Goal: Task Accomplishment & Management: Manage account settings

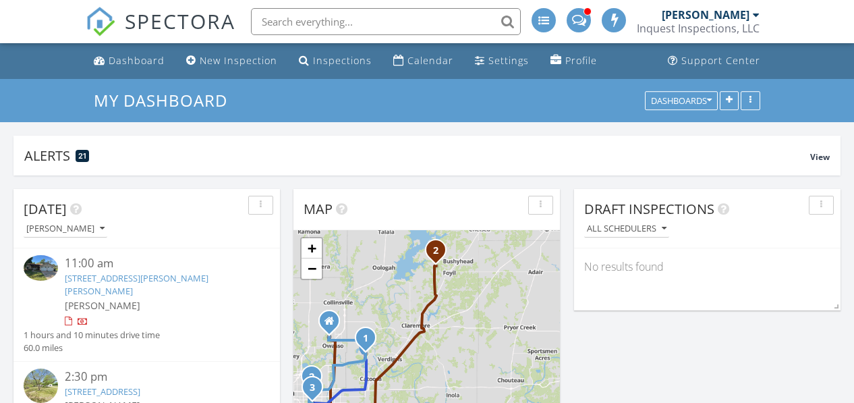
click at [112, 277] on link "513 Beauregard St, Fort Gibson, OK 74434" at bounding box center [137, 284] width 144 height 25
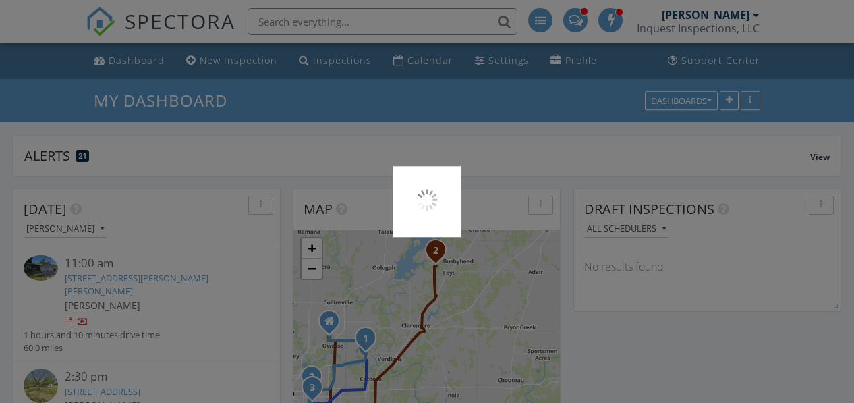
scroll to position [1094, 855]
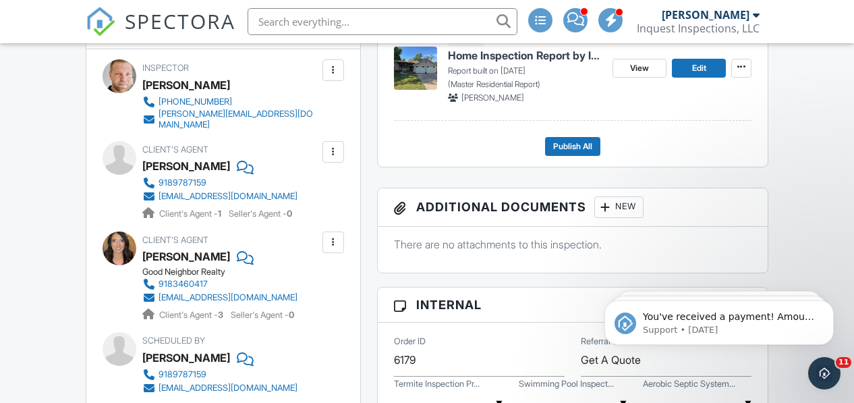
scroll to position [416, 0]
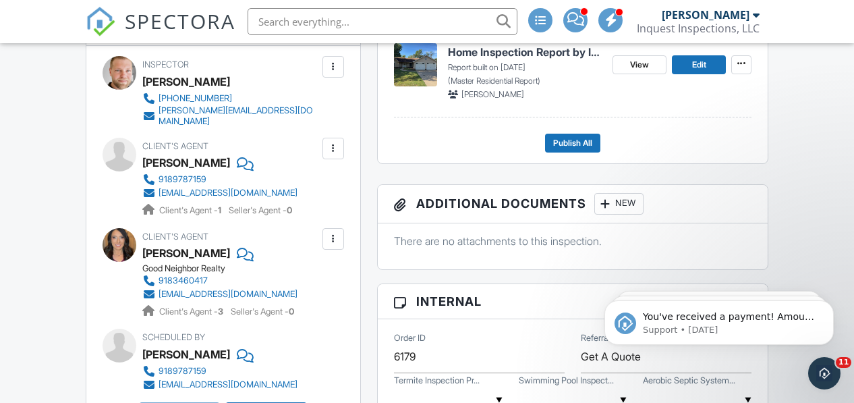
click at [331, 142] on div at bounding box center [333, 148] width 13 height 13
click at [304, 179] on li "Edit" at bounding box center [301, 190] width 69 height 34
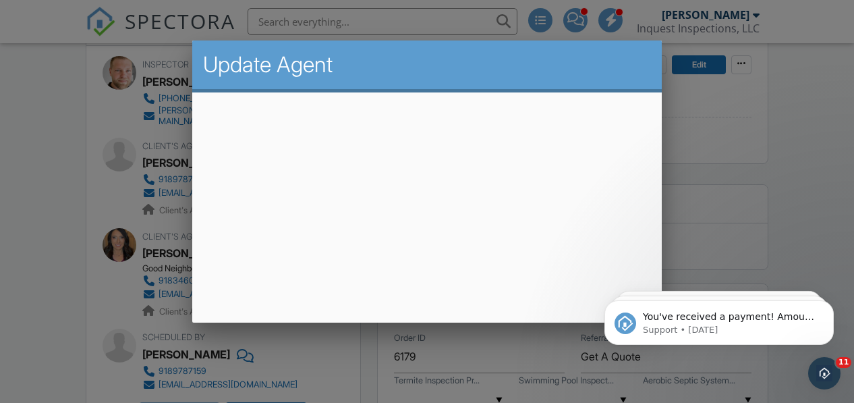
click at [175, 113] on div at bounding box center [427, 184] width 854 height 503
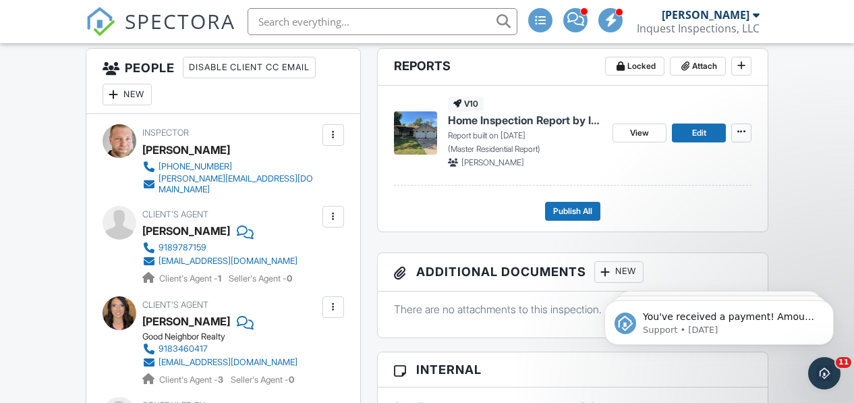
scroll to position [360, 0]
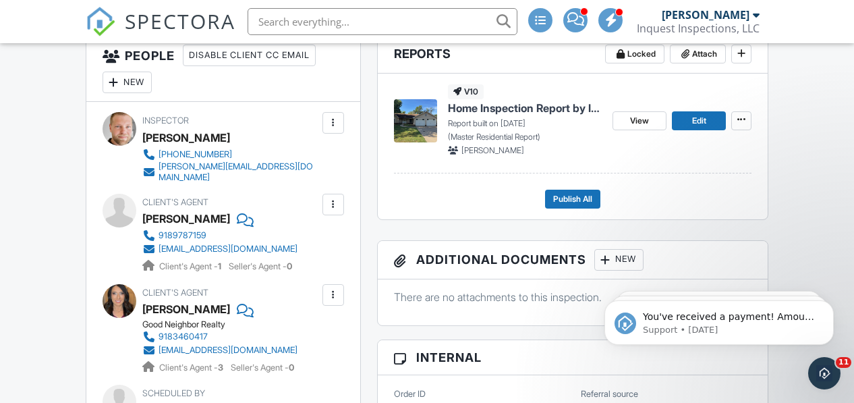
click at [124, 81] on div "New" at bounding box center [127, 83] width 49 height 22
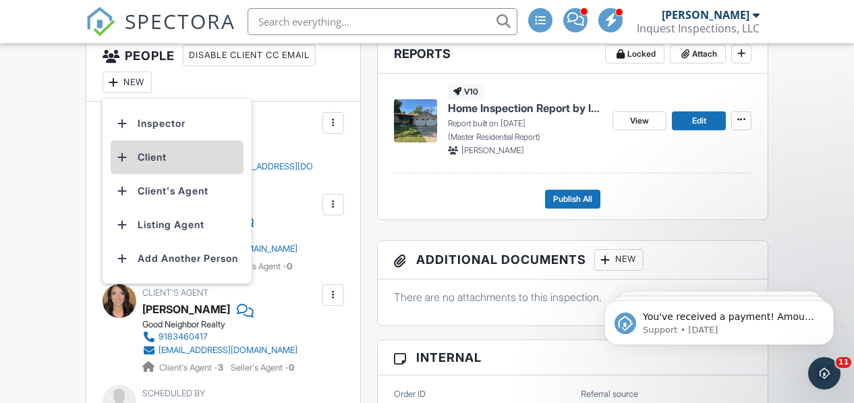
click at [155, 155] on li "Client" at bounding box center [177, 157] width 133 height 34
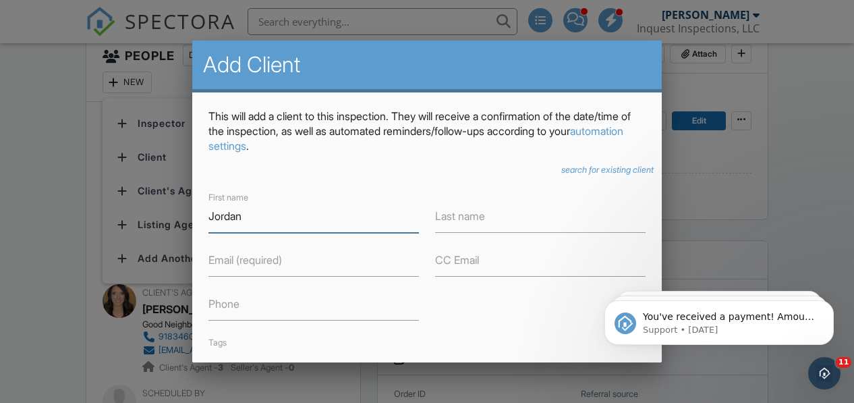
type input "Jordan"
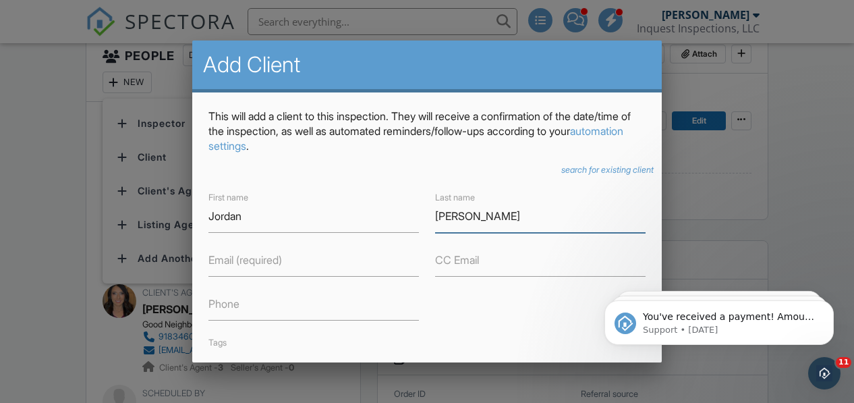
type input "Cates"
click at [231, 266] on label "Email (required)" at bounding box center [245, 259] width 74 height 15
click at [231, 266] on input "Email (required)" at bounding box center [313, 260] width 211 height 33
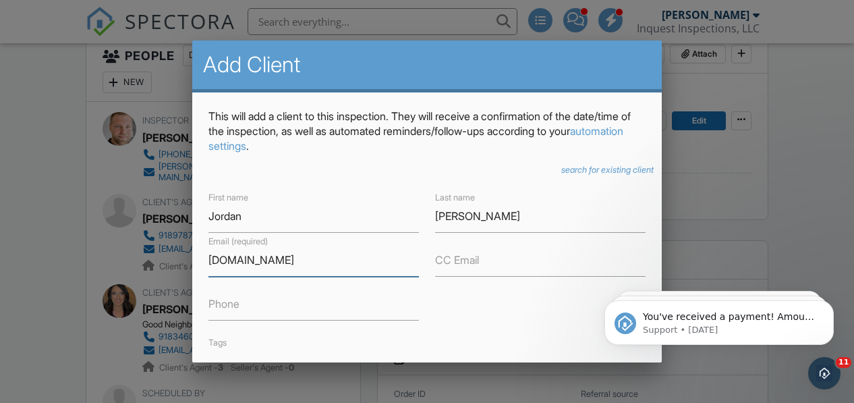
type input "jncates7Gmail.cm"
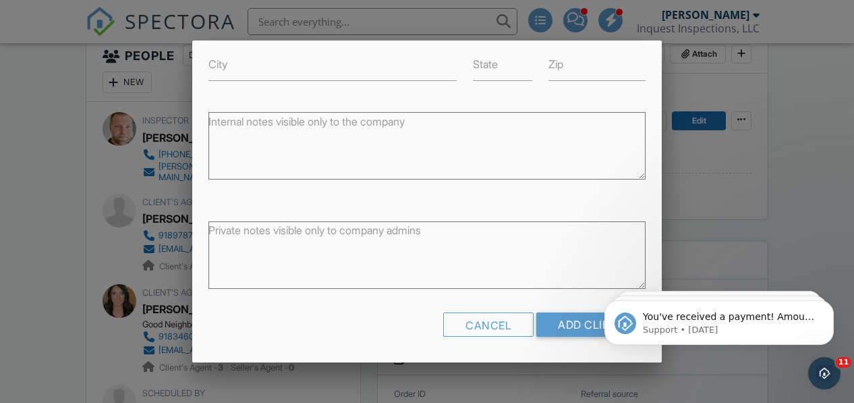
scroll to position [381, 0]
type input "9189787159"
click at [574, 322] on input "Add Client" at bounding box center [590, 326] width 109 height 24
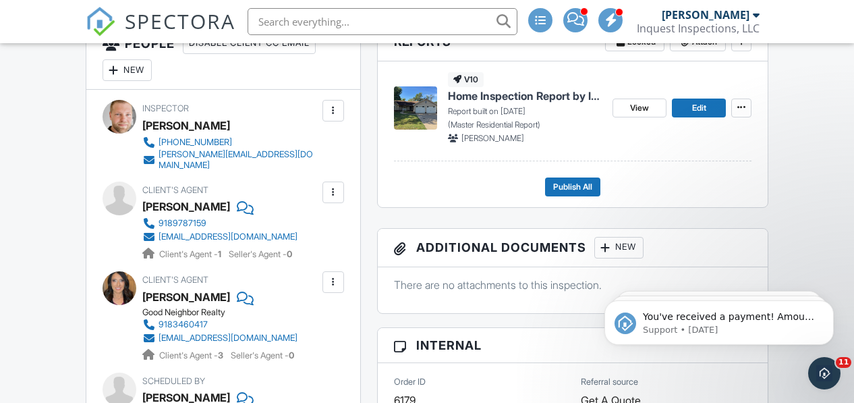
scroll to position [454, 0]
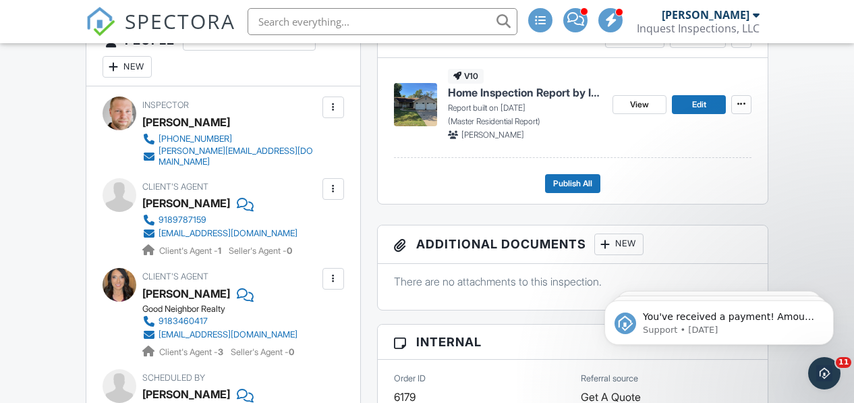
click at [333, 182] on div at bounding box center [333, 188] width 13 height 13
click at [304, 255] on li "Remove" at bounding box center [301, 264] width 69 height 34
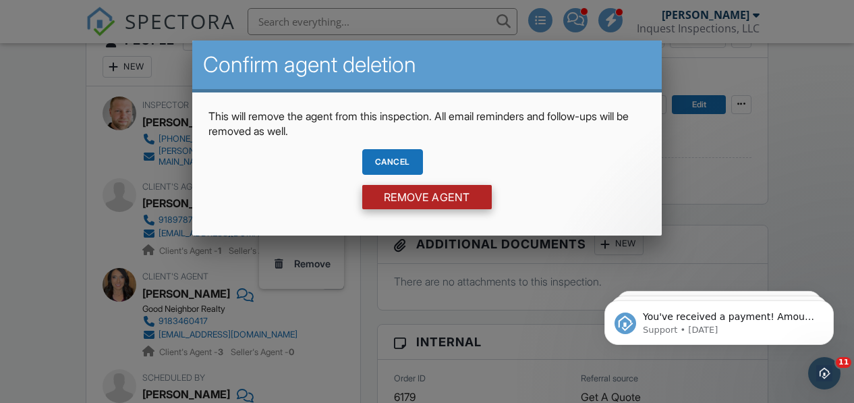
click at [404, 204] on input "Remove Agent" at bounding box center [427, 197] width 130 height 24
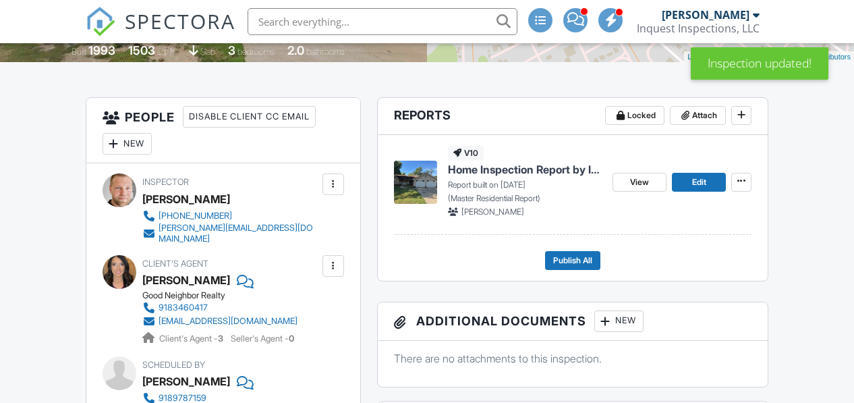
click at [125, 144] on div "New" at bounding box center [127, 144] width 49 height 22
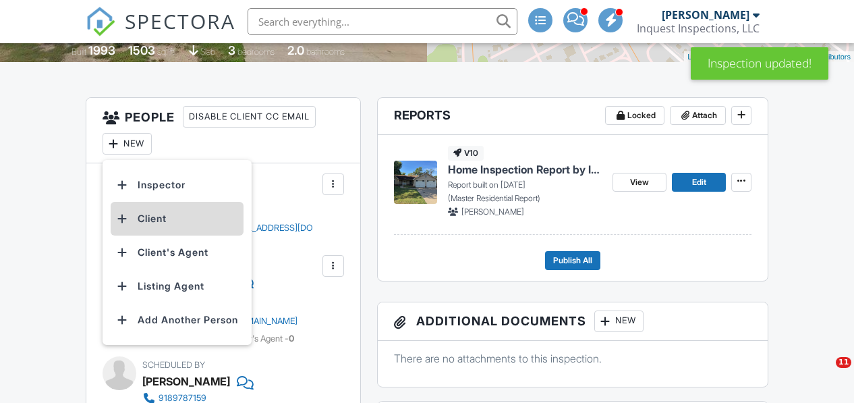
click at [148, 221] on li "Client" at bounding box center [177, 219] width 133 height 34
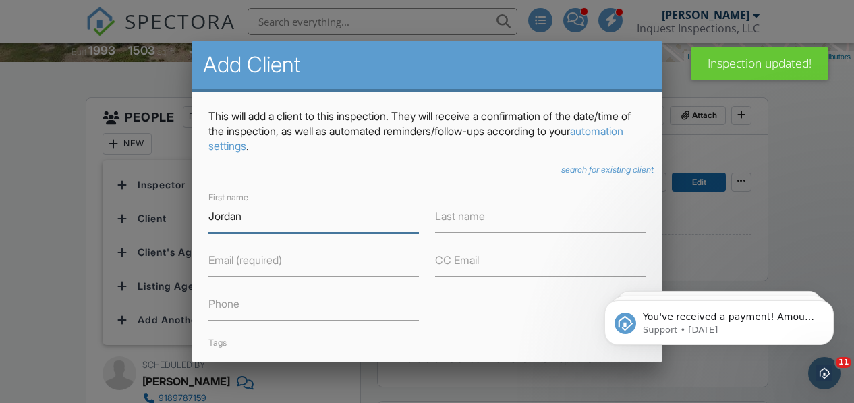
type input "Jordan"
click at [472, 222] on label "Last name" at bounding box center [460, 215] width 50 height 15
click at [472, 222] on input "Last name" at bounding box center [540, 216] width 211 height 33
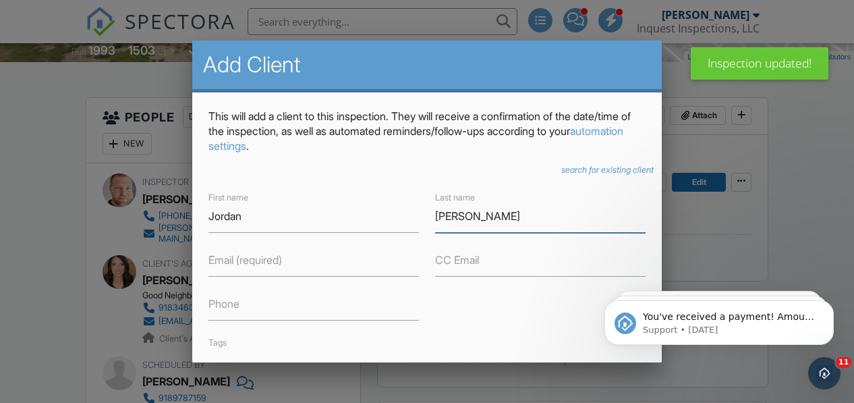
type input "Cates"
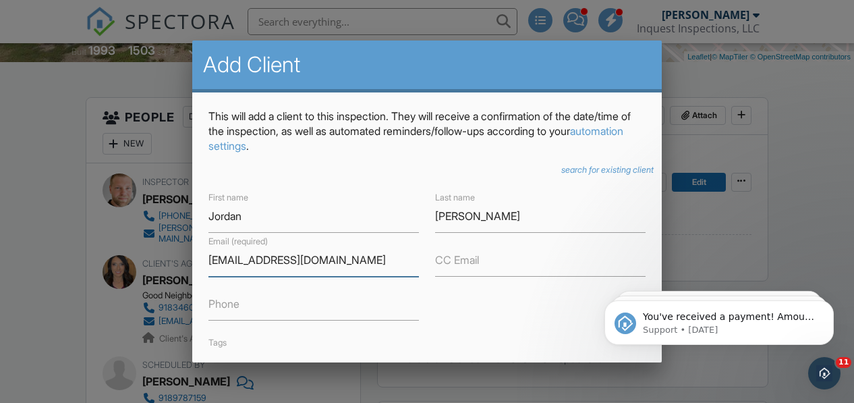
type input "jncates7@gmail.com"
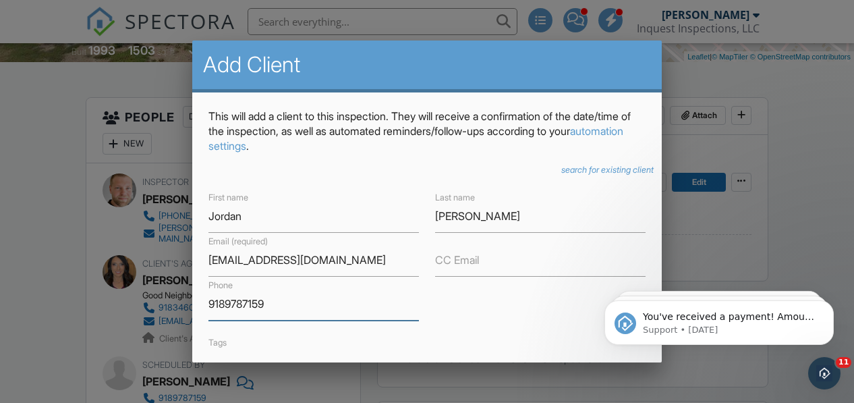
type input "9189787159"
click at [477, 301] on div "First name Jordan Last name Cates Email (required) jncates7@gmail.com CC Email …" at bounding box center [426, 326] width 453 height 275
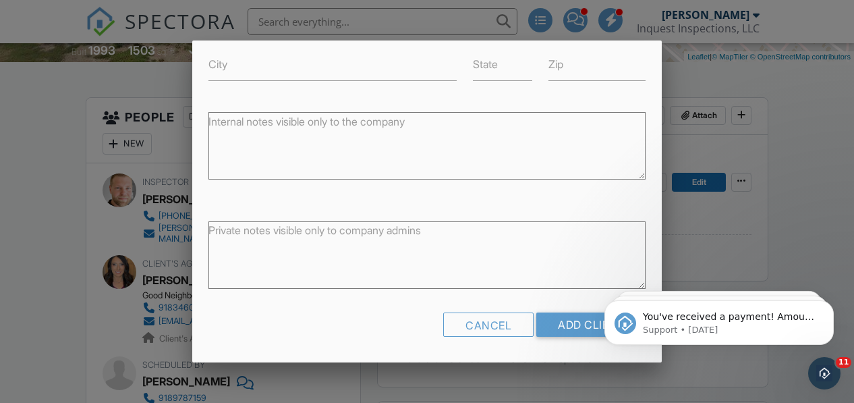
scroll to position [381, 0]
click at [577, 321] on input "Add Client" at bounding box center [590, 326] width 109 height 24
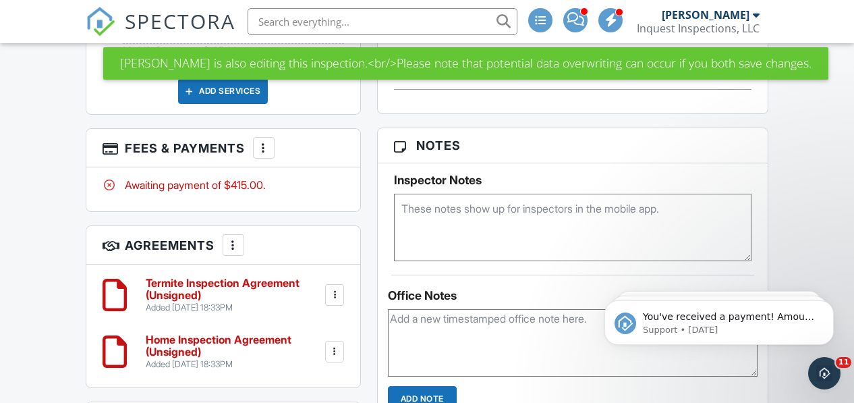
scroll to position [1120, 0]
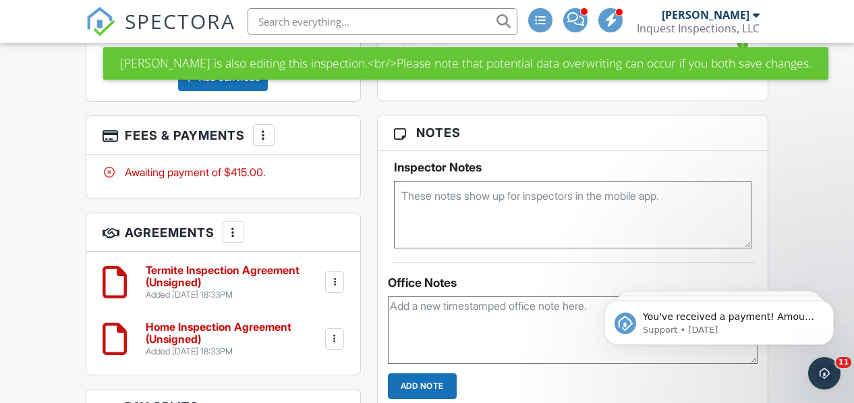
click at [265, 140] on div at bounding box center [263, 134] width 13 height 13
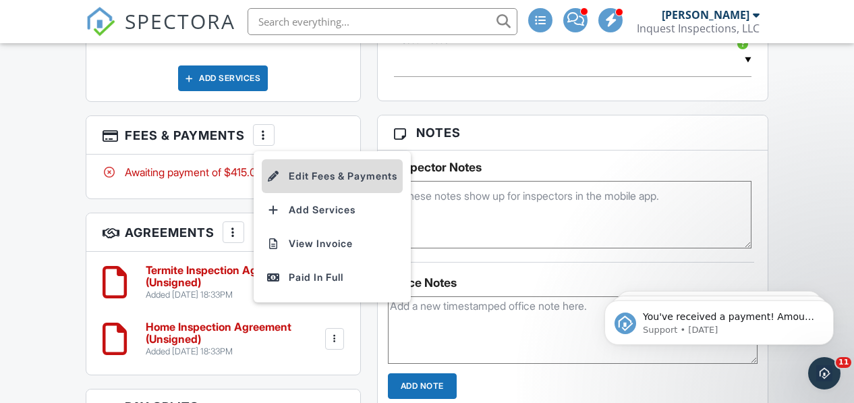
click at [337, 181] on li "Edit Fees & Payments" at bounding box center [332, 176] width 141 height 34
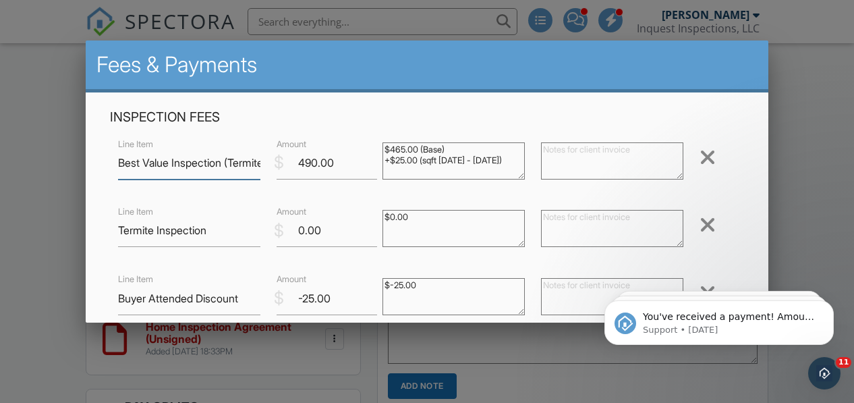
scroll to position [179, 0]
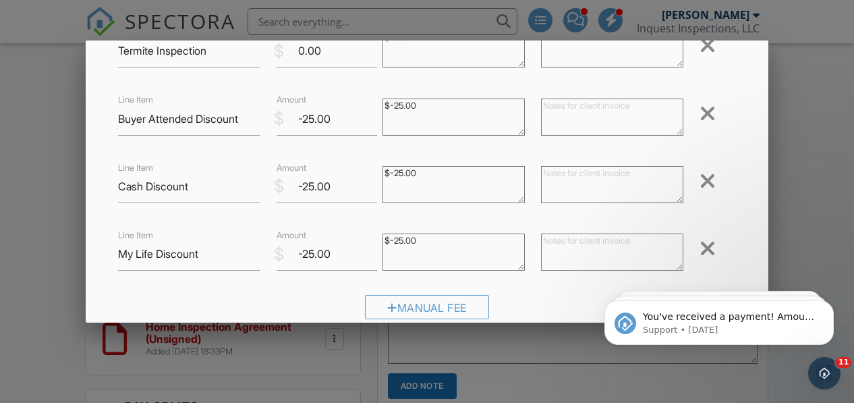
click at [710, 178] on div at bounding box center [708, 181] width 16 height 22
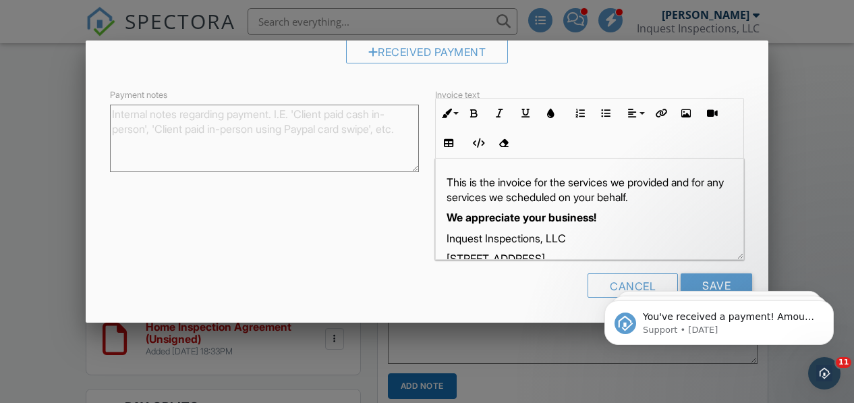
scroll to position [428, 0]
click at [710, 283] on body "You've received a payment! Amount $440.00 Fee $0.00 Net $440.00 Transaction # p…" at bounding box center [719, 319] width 259 height 84
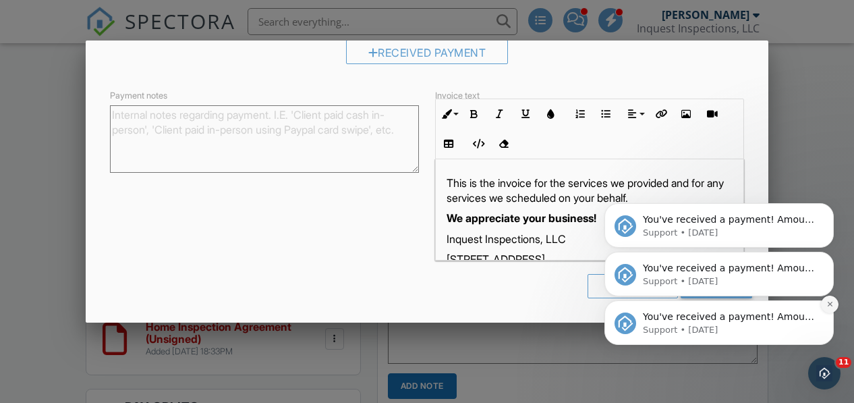
click at [833, 308] on icon "Dismiss notification" at bounding box center [830, 303] width 7 height 7
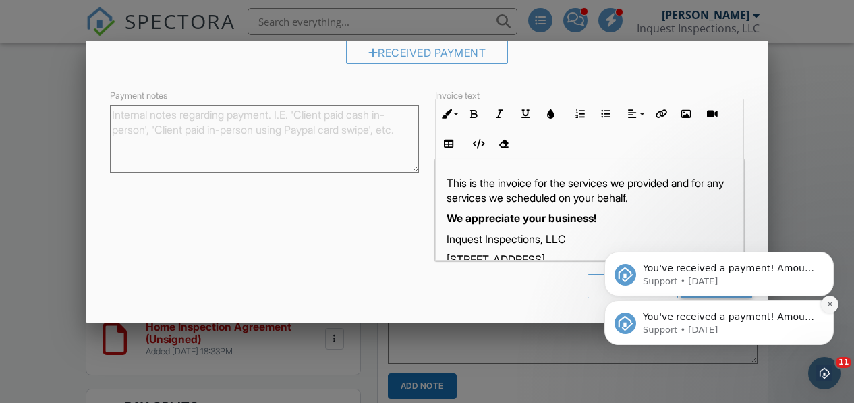
click at [830, 306] on icon "Dismiss notification" at bounding box center [830, 303] width 7 height 7
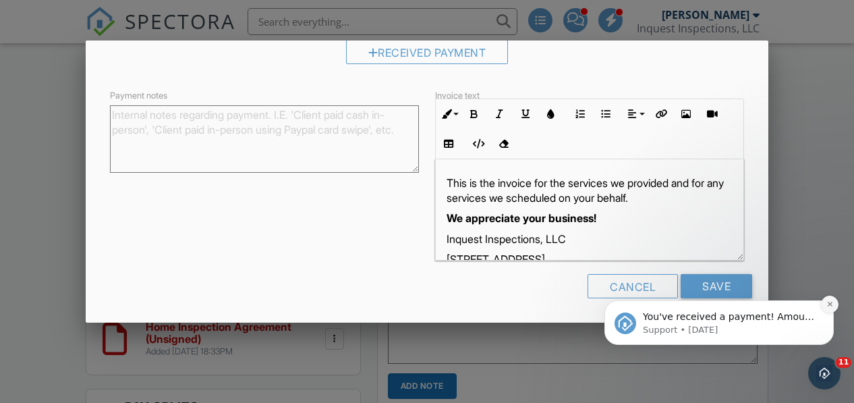
click at [828, 306] on icon "Dismiss notification" at bounding box center [830, 303] width 7 height 7
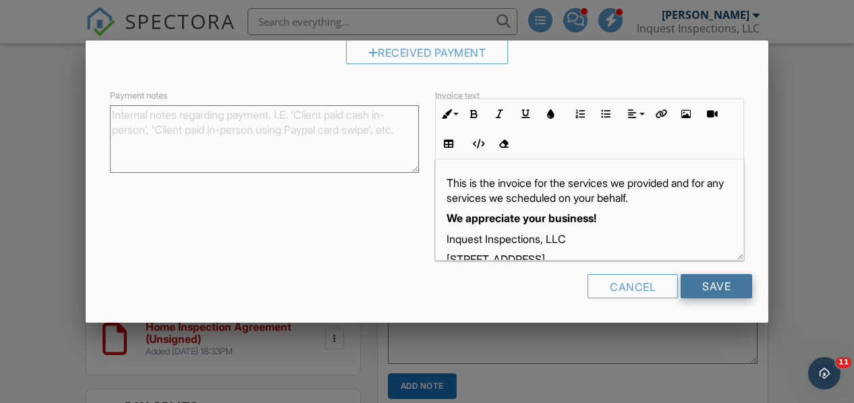
click at [698, 279] on input "Save" at bounding box center [717, 286] width 72 height 24
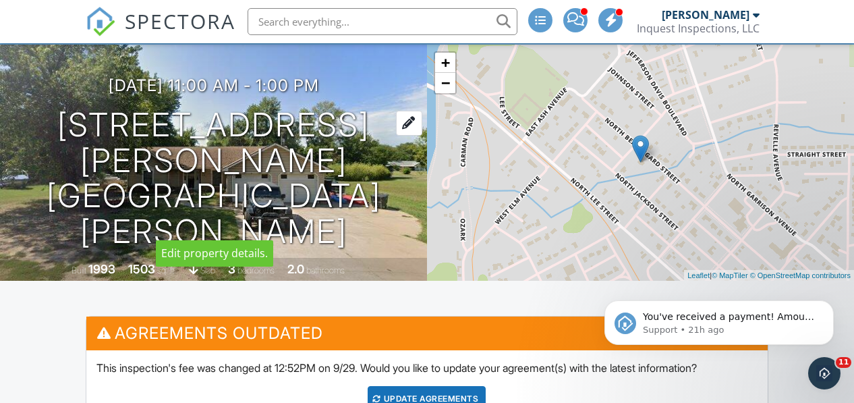
scroll to position [67, 0]
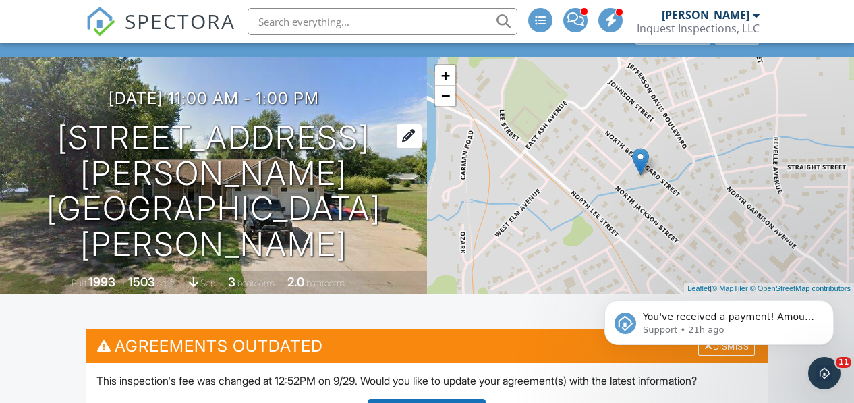
click at [399, 148] on div at bounding box center [409, 135] width 26 height 25
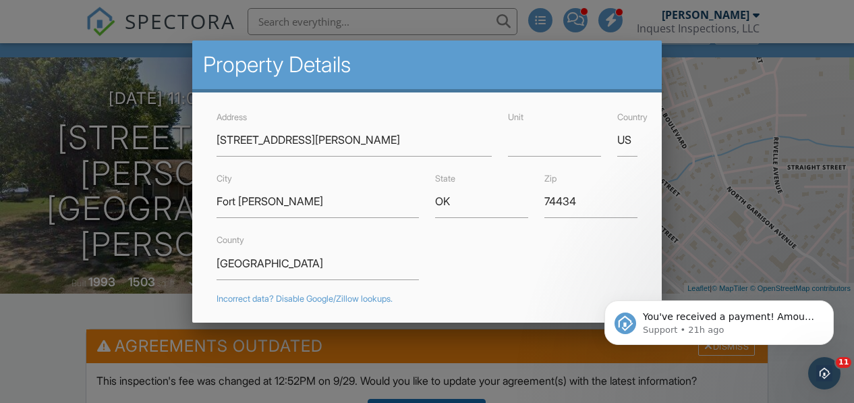
click at [143, 143] on div at bounding box center [427, 184] width 854 height 503
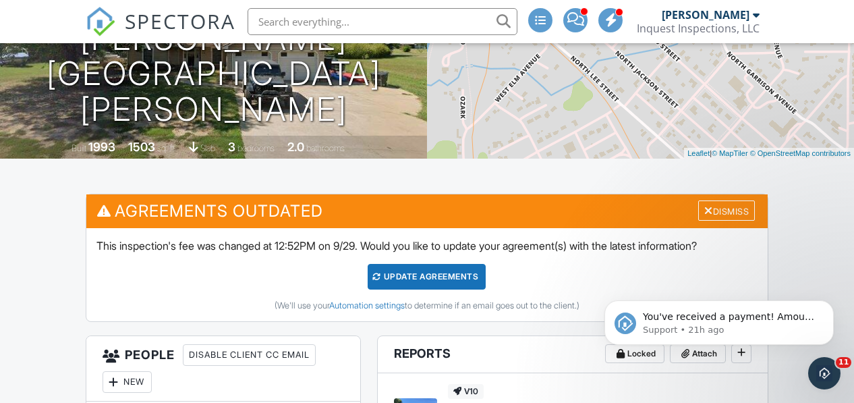
scroll to position [205, 0]
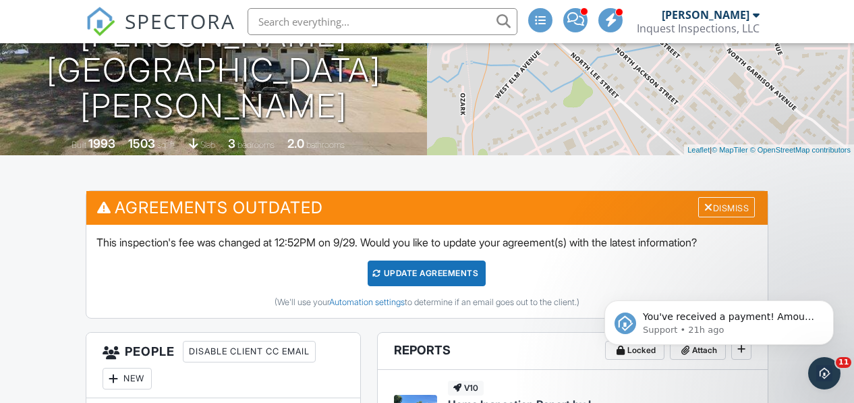
click at [426, 270] on div "Update Agreements" at bounding box center [427, 273] width 118 height 26
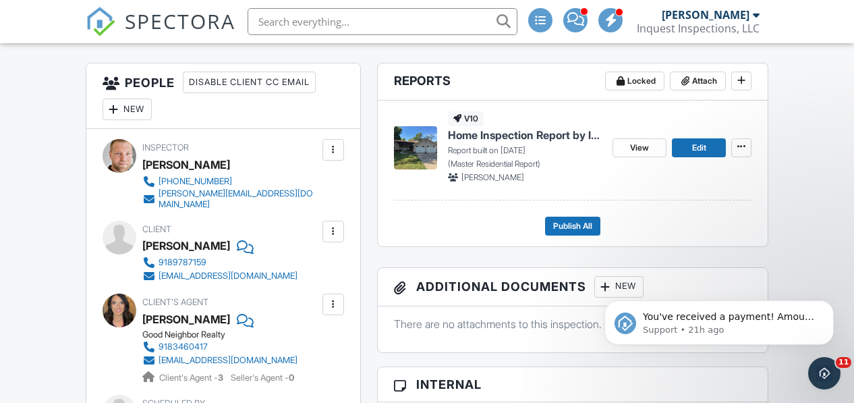
scroll to position [334, 0]
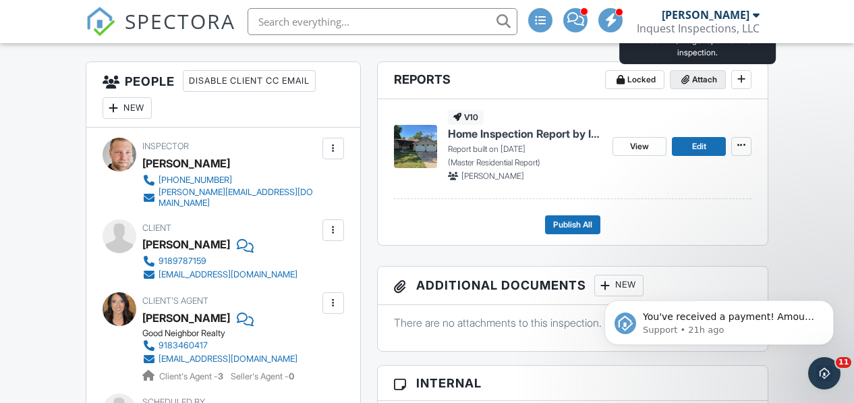
click at [704, 84] on span "Attach" at bounding box center [704, 79] width 25 height 13
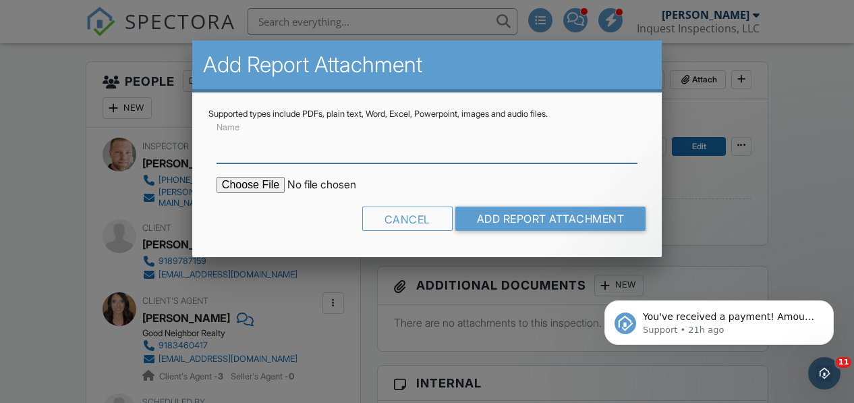
click at [316, 155] on input "Name" at bounding box center [427, 146] width 421 height 33
type input "Termite Report"
click at [259, 185] on input "file" at bounding box center [331, 185] width 229 height 16
type input "C:\fakepath\513 Beauregard St ODAFF-1 .pdf"
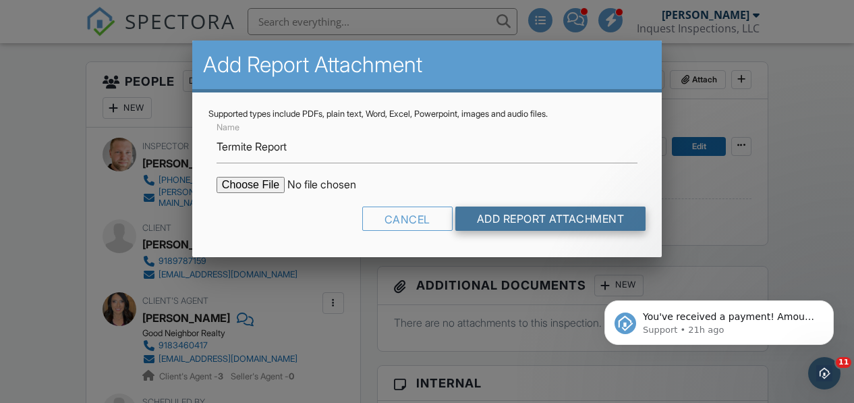
click at [497, 216] on input "Add Report Attachment" at bounding box center [550, 218] width 191 height 24
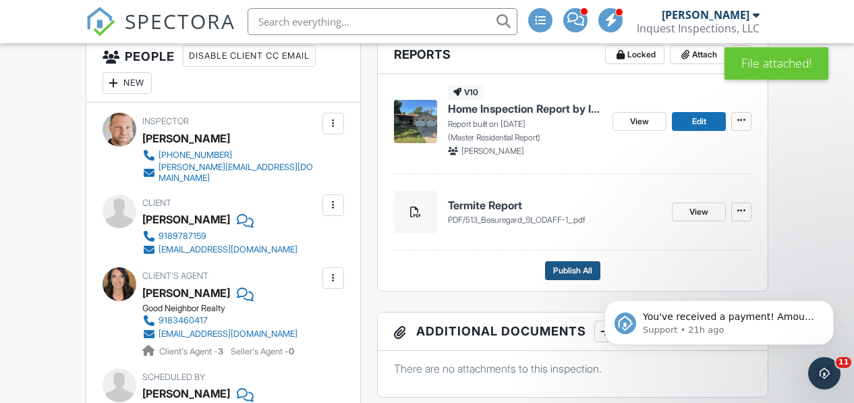
click at [578, 267] on span "Publish All" at bounding box center [572, 270] width 39 height 13
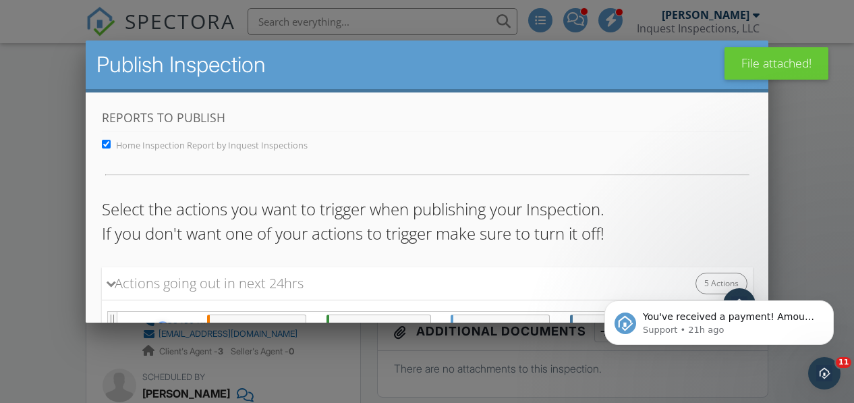
scroll to position [413, 0]
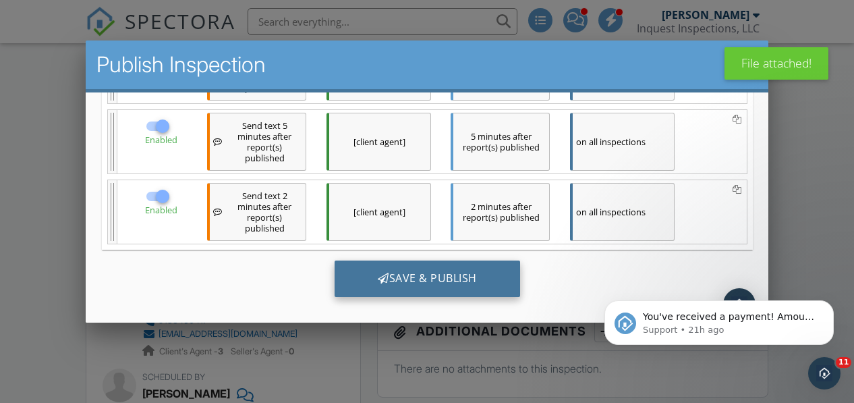
click at [407, 280] on div "Save & Publish" at bounding box center [427, 278] width 186 height 36
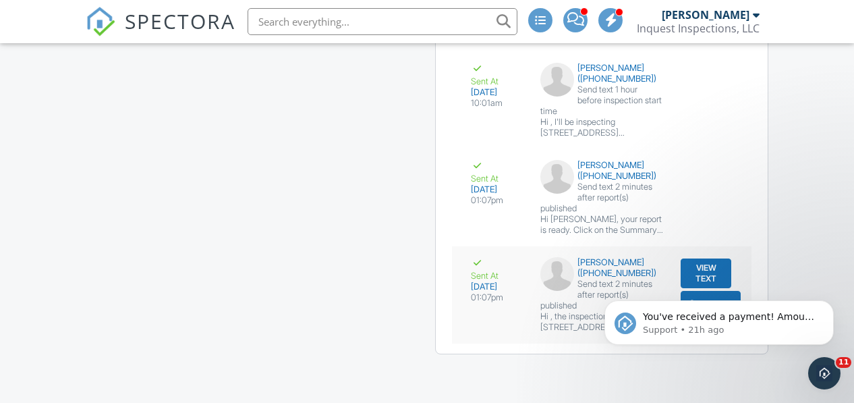
scroll to position [2817, 0]
click at [831, 304] on icon "Dismiss notification" at bounding box center [829, 304] width 5 height 5
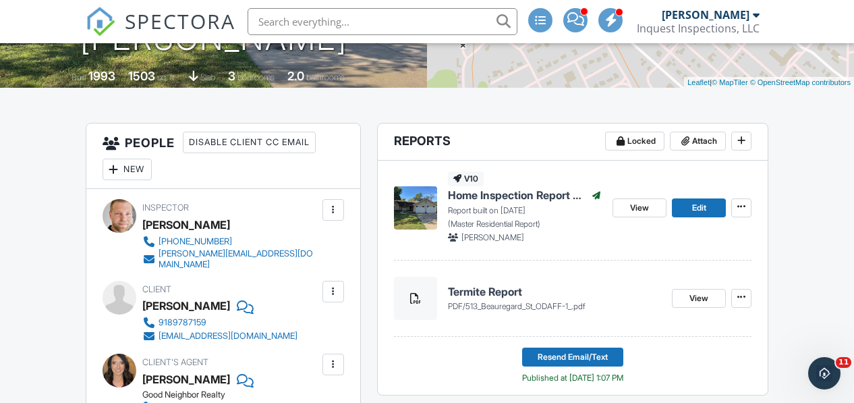
scroll to position [254, 0]
